Goal: Task Accomplishment & Management: Manage account settings

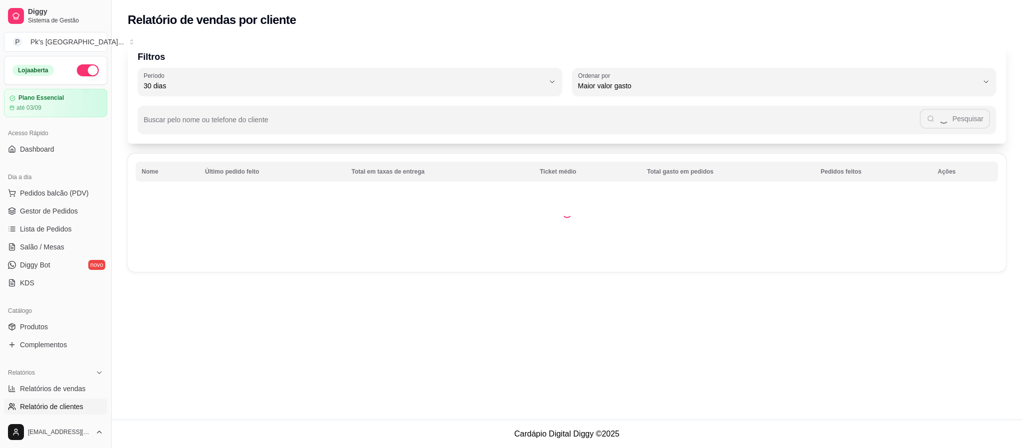
select select "30"
select select "HIGHEST_TOTAL_SPENT_WITH_ORDERS"
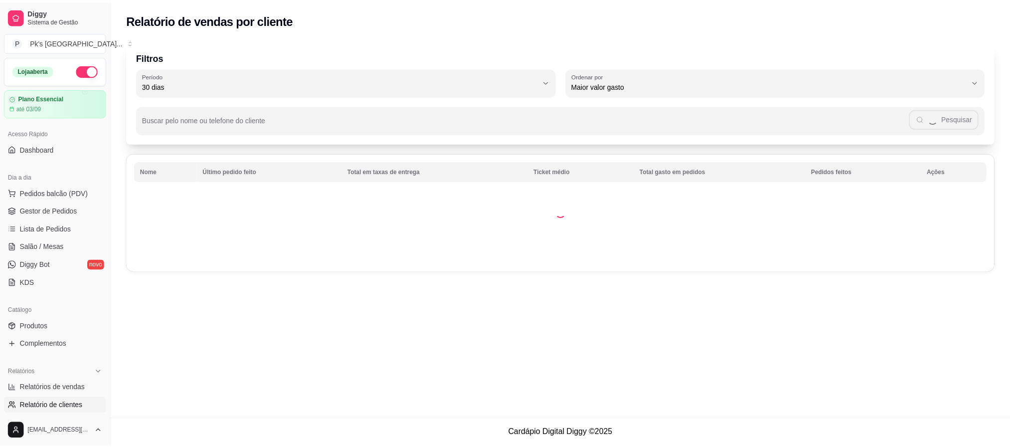
scroll to position [224, 0]
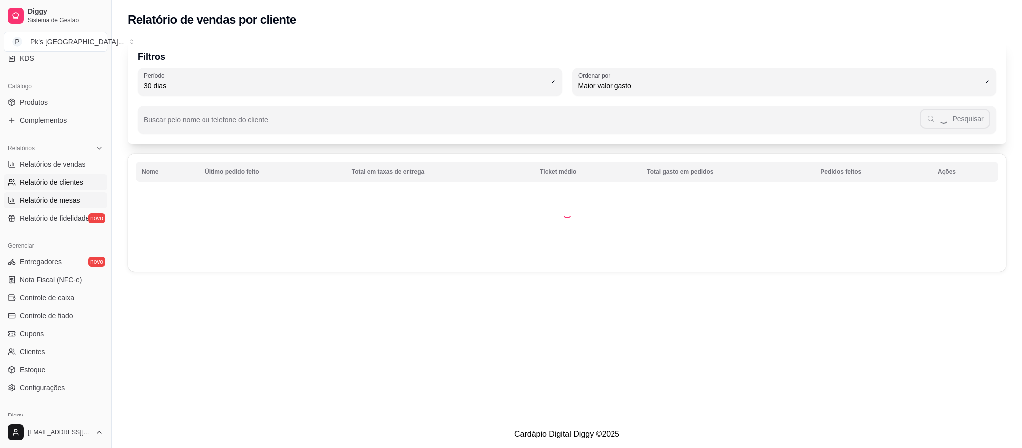
click at [76, 201] on span "Relatório de mesas" at bounding box center [50, 200] width 60 height 10
select select "TOTAL_OF_ORDERS"
select select "7"
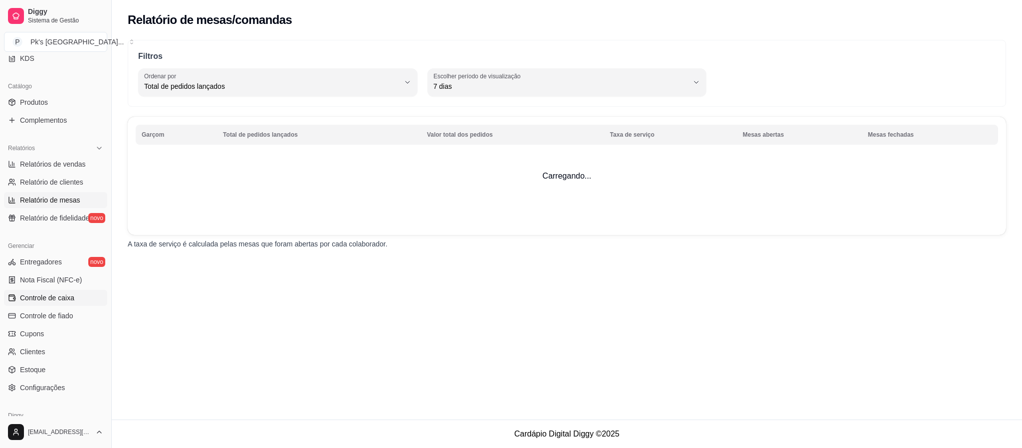
click at [75, 305] on link "Controle de caixa" at bounding box center [55, 298] width 103 height 16
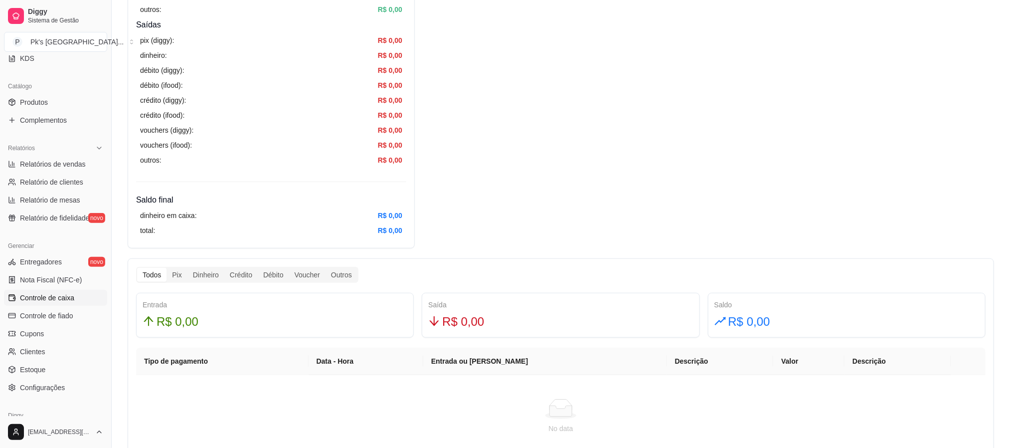
scroll to position [374, 0]
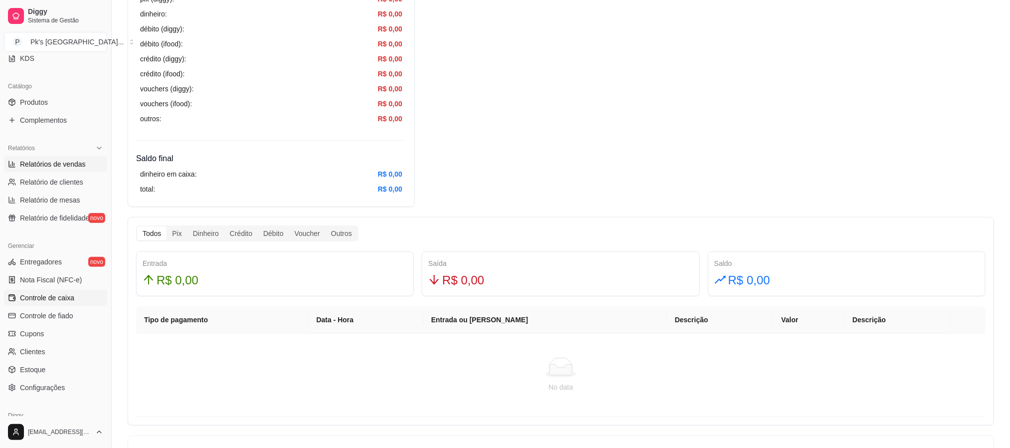
click at [79, 162] on span "Relatórios de vendas" at bounding box center [53, 164] width 66 height 10
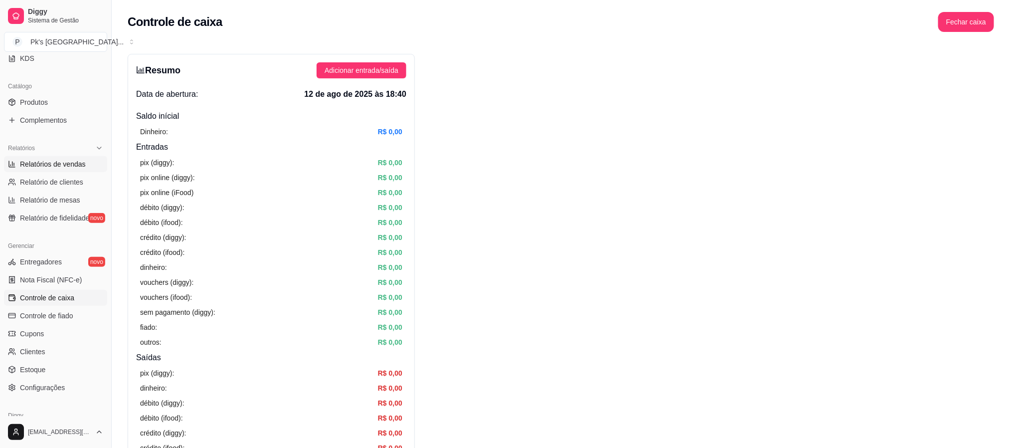
select select "ALL"
select select "0"
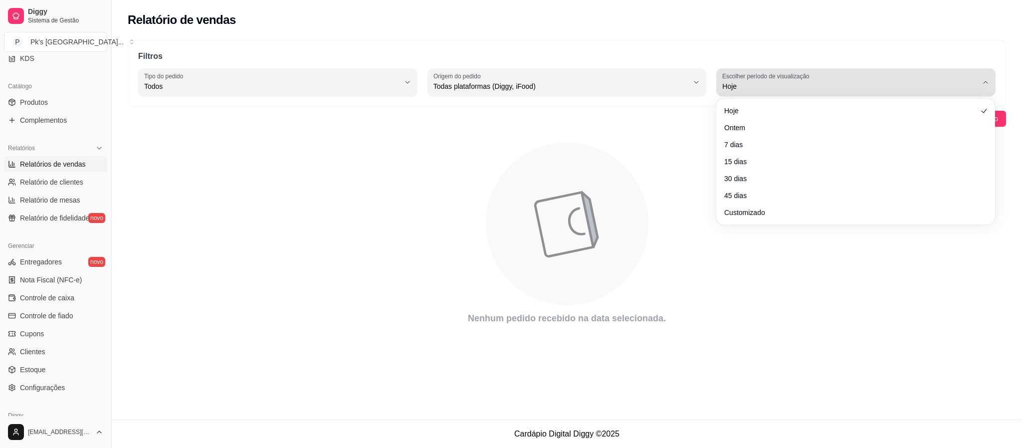
click at [744, 89] on span "Hoje" at bounding box center [849, 86] width 255 height 10
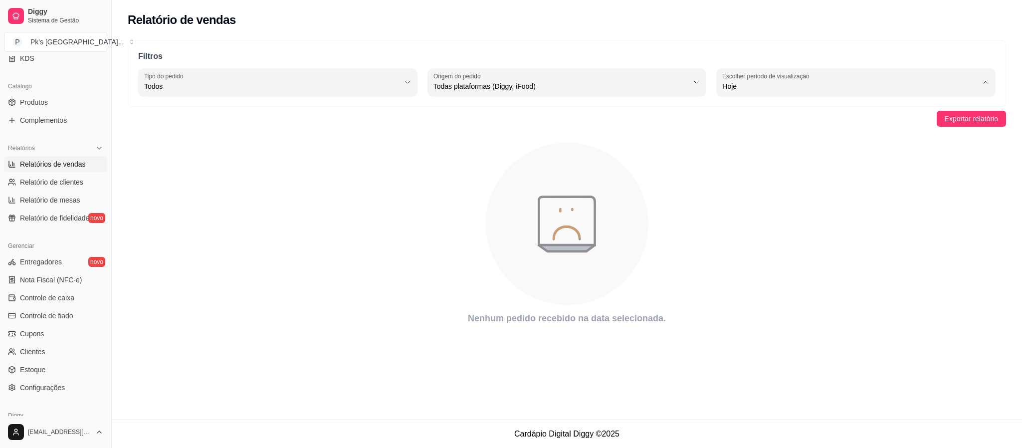
click at [767, 159] on span "15 dias" at bounding box center [851, 158] width 243 height 9
type input "15"
select select "15"
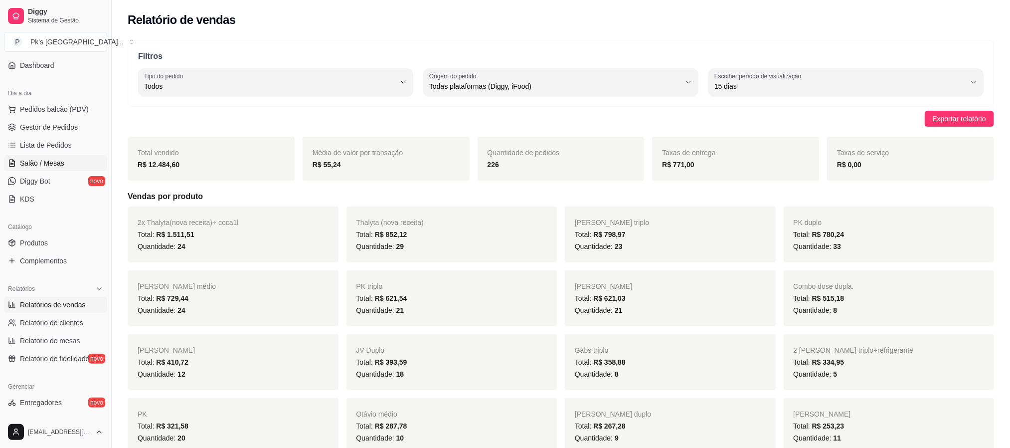
scroll to position [75, 0]
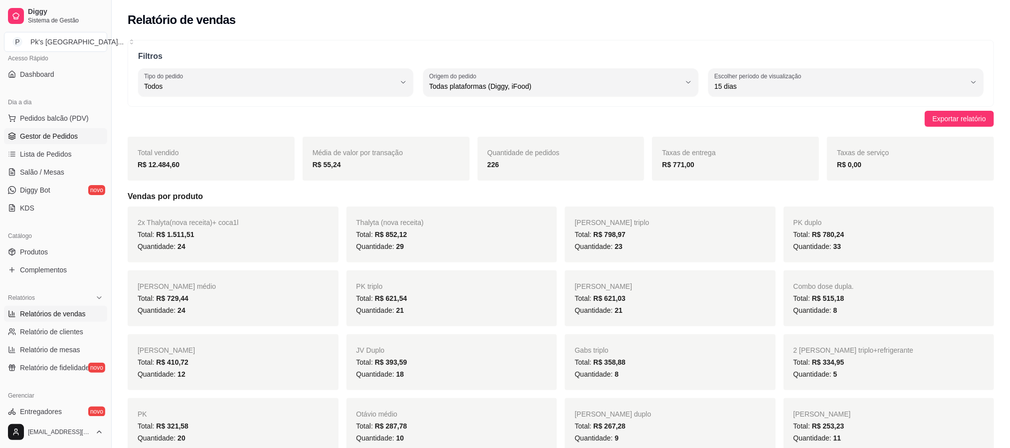
click at [75, 139] on span "Gestor de Pedidos" at bounding box center [49, 136] width 58 height 10
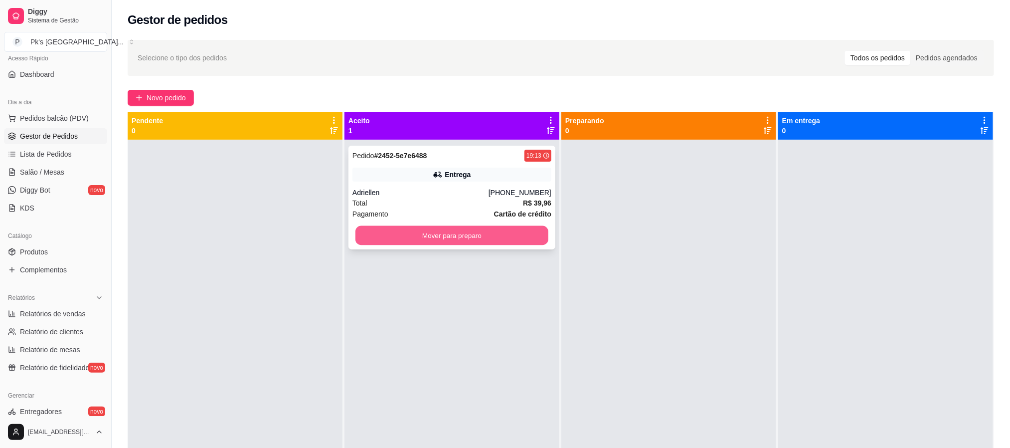
click at [392, 237] on button "Mover para preparo" at bounding box center [452, 235] width 193 height 19
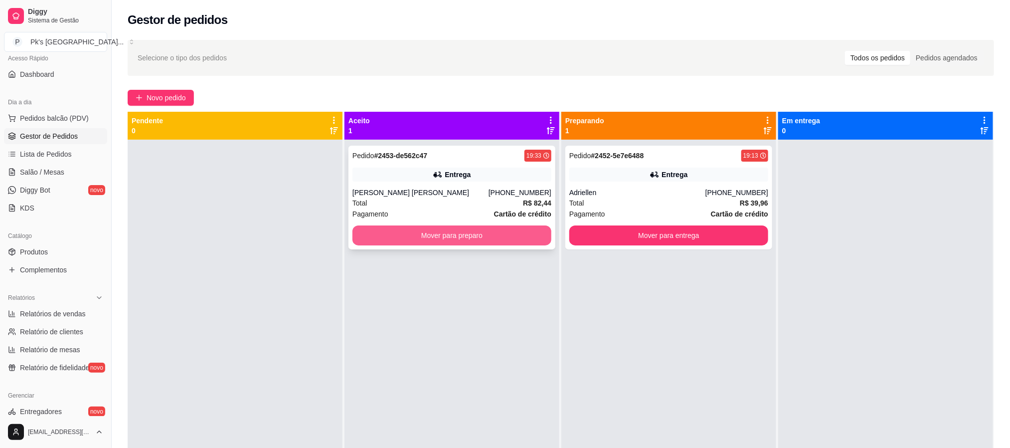
click at [452, 226] on button "Mover para preparo" at bounding box center [452, 235] width 199 height 20
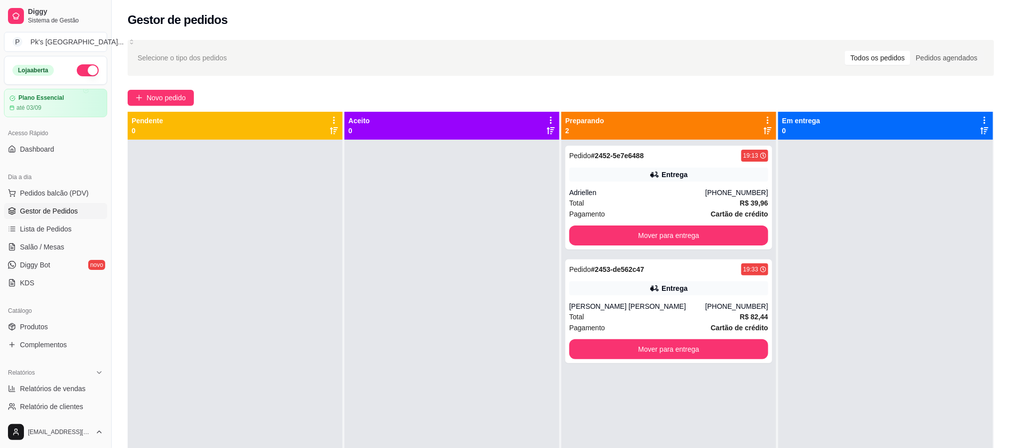
scroll to position [75, 0]
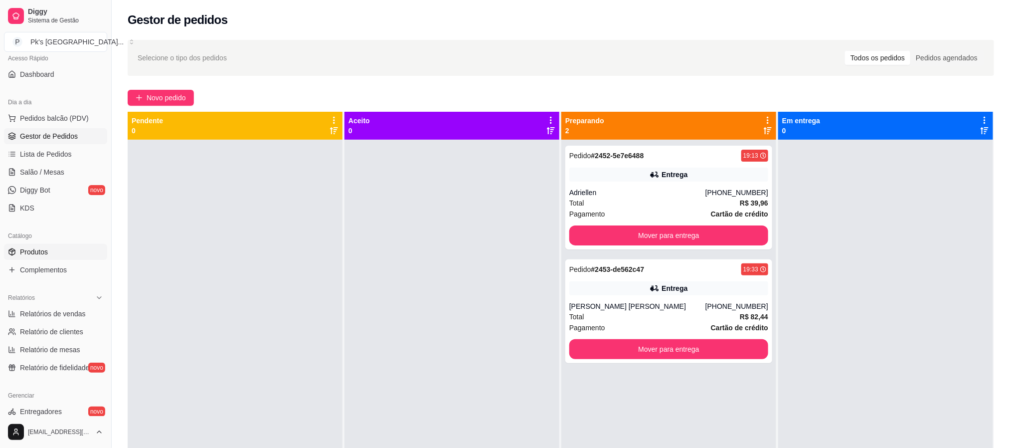
click at [63, 252] on link "Produtos" at bounding box center [55, 252] width 103 height 16
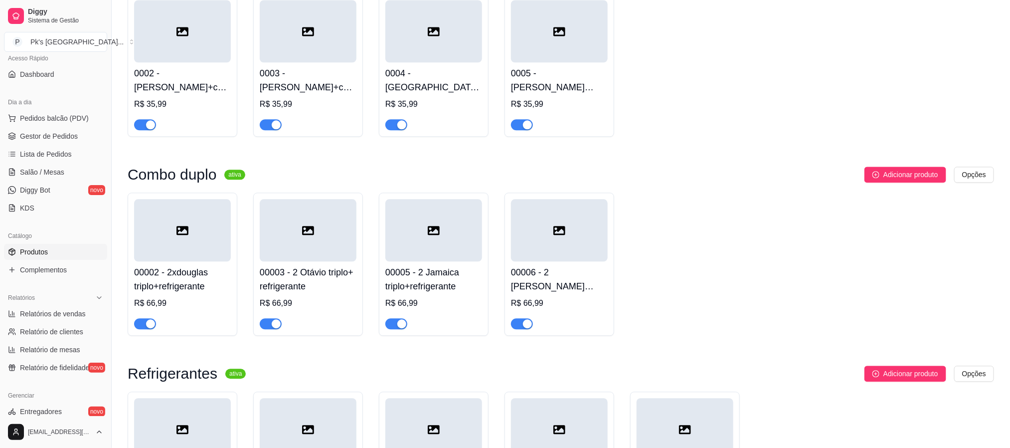
scroll to position [1283, 0]
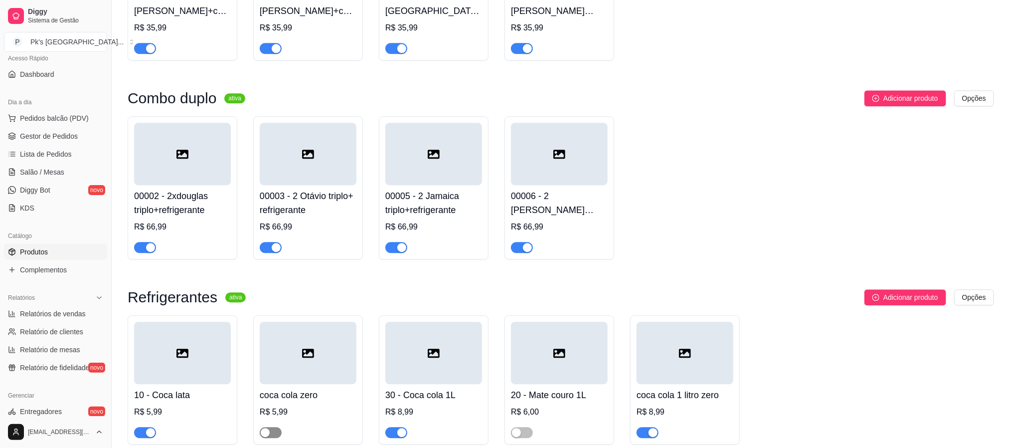
click at [277, 427] on span "button" at bounding box center [271, 432] width 22 height 11
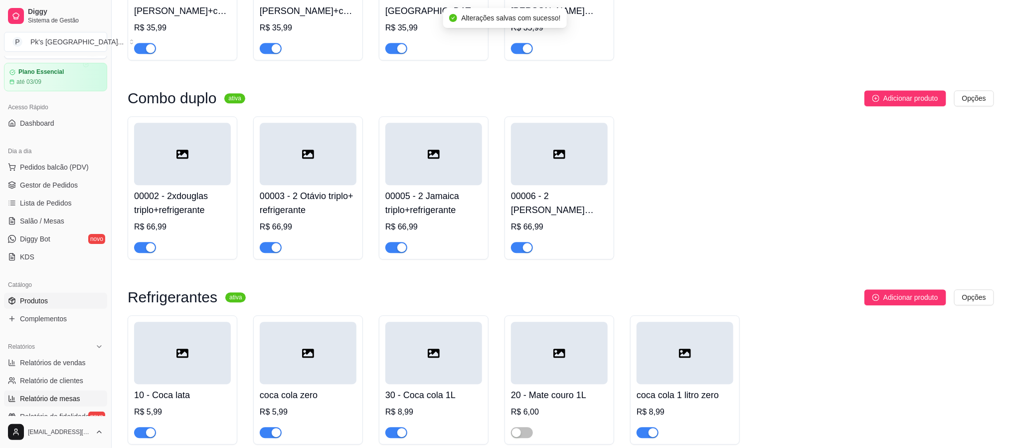
scroll to position [0, 0]
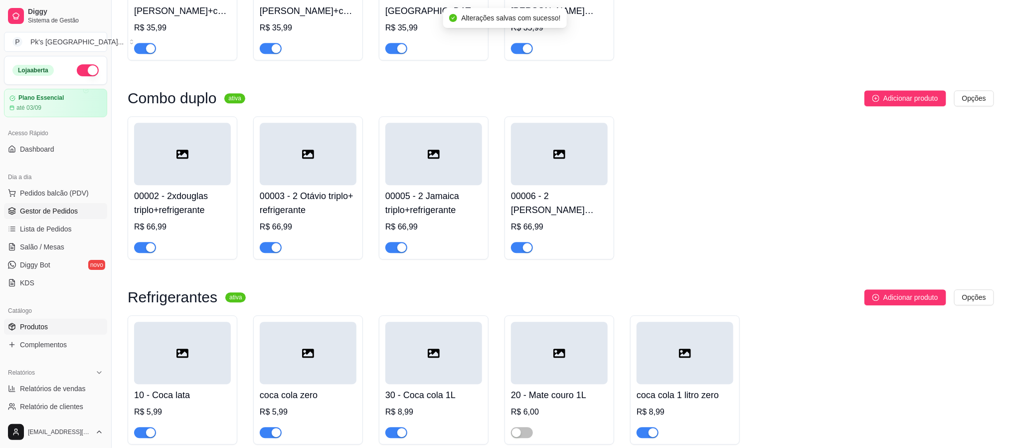
click at [65, 209] on span "Gestor de Pedidos" at bounding box center [49, 211] width 58 height 10
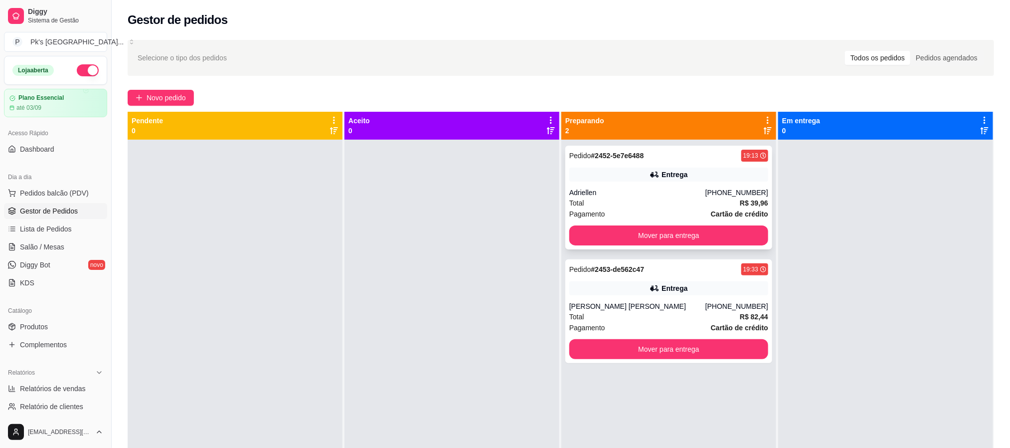
click at [633, 178] on div "Entrega" at bounding box center [668, 175] width 199 height 14
click at [703, 292] on div "Entrega" at bounding box center [668, 288] width 199 height 14
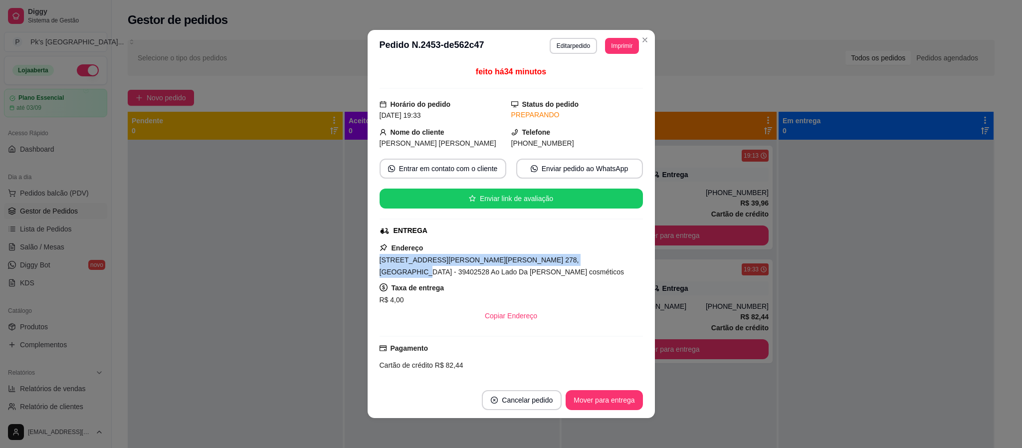
copy span "[STREET_ADDRESS][PERSON_NAME][PERSON_NAME] 278, [GEOGRAPHIC_DATA] -"
drag, startPoint x: 555, startPoint y: 260, endPoint x: 362, endPoint y: 264, distance: 193.5
click at [367, 264] on div "feito há 34 minutos Horário do pedido [DATE] 19:33 Status do pedido PREPARANDO …" at bounding box center [510, 222] width 287 height 320
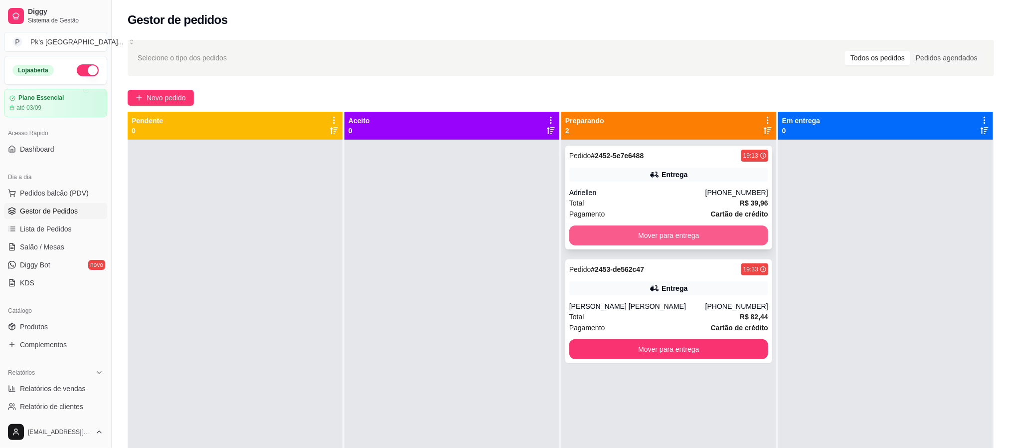
click at [609, 232] on button "Mover para entrega" at bounding box center [668, 235] width 199 height 20
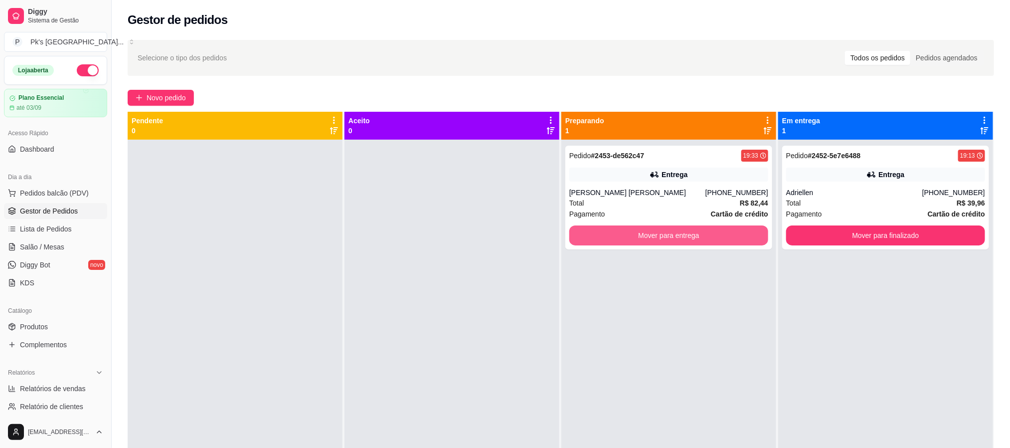
click at [609, 232] on button "Mover para entrega" at bounding box center [668, 235] width 199 height 20
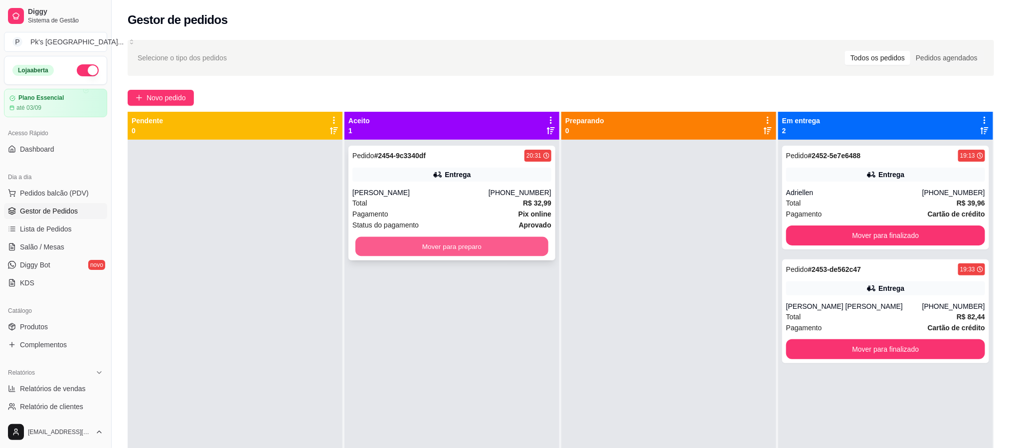
click at [428, 241] on button "Mover para preparo" at bounding box center [452, 246] width 193 height 19
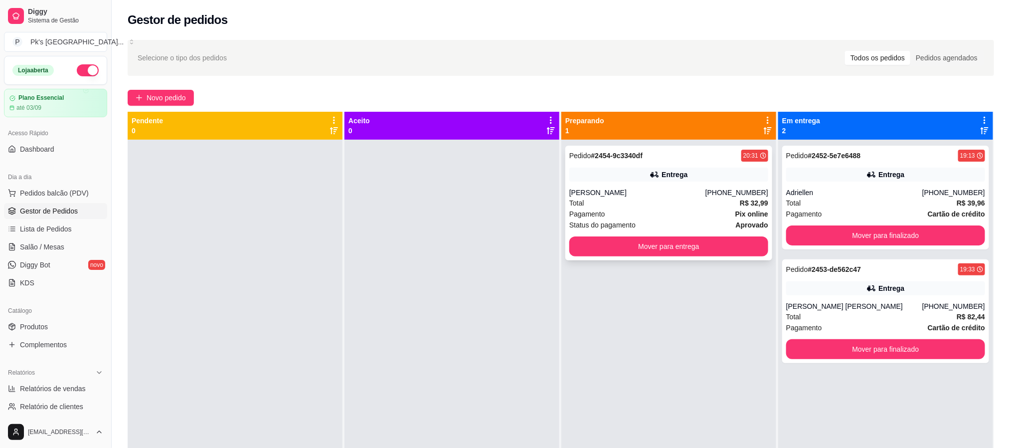
click at [610, 180] on div "Entrega" at bounding box center [668, 175] width 199 height 14
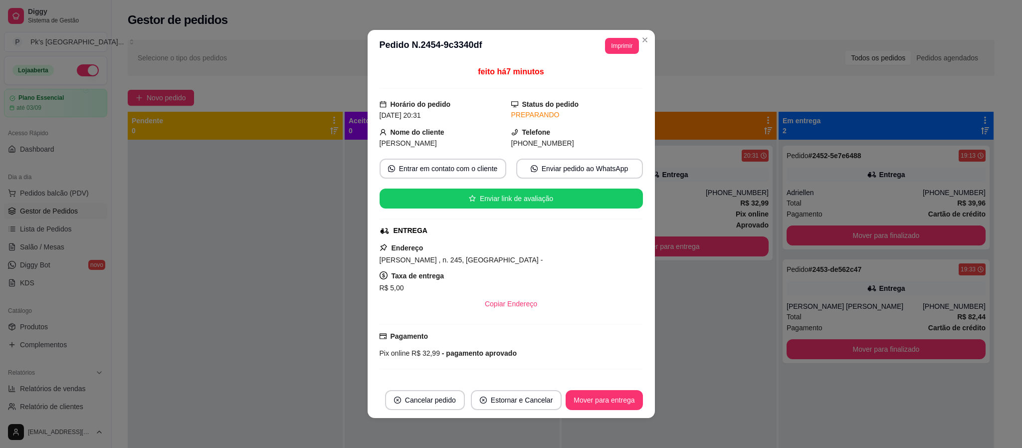
drag, startPoint x: 488, startPoint y: 265, endPoint x: 494, endPoint y: 262, distance: 6.5
click at [493, 263] on span "[PERSON_NAME] , n. 245, [GEOGRAPHIC_DATA] -" at bounding box center [461, 260] width 164 height 8
copy span "[PERSON_NAME] , n. 245, [GEOGRAPHIC_DATA] -"
drag, startPoint x: 508, startPoint y: 262, endPoint x: 359, endPoint y: 263, distance: 148.6
click at [359, 263] on div "**********" at bounding box center [511, 224] width 1022 height 448
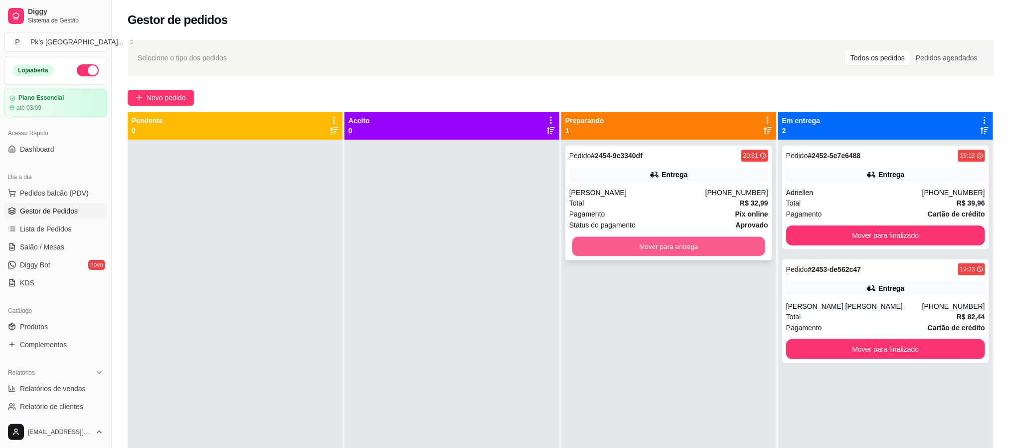
click at [697, 247] on button "Mover para entrega" at bounding box center [668, 246] width 193 height 19
